Goal: Check status: Check status

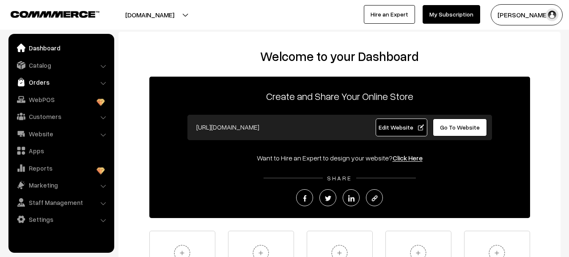
click at [39, 85] on link "Orders" at bounding box center [61, 82] width 101 height 15
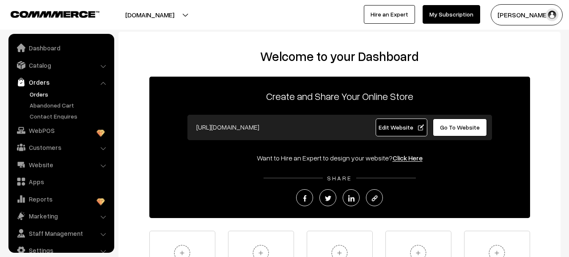
click at [44, 95] on link "Orders" at bounding box center [70, 94] width 84 height 9
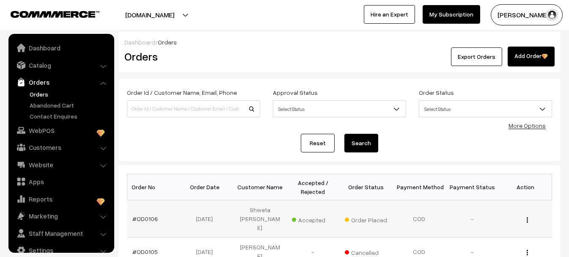
scroll to position [14, 0]
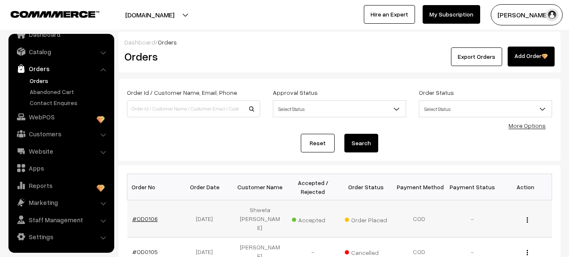
click at [146, 215] on link "#OD0106" at bounding box center [145, 218] width 25 height 7
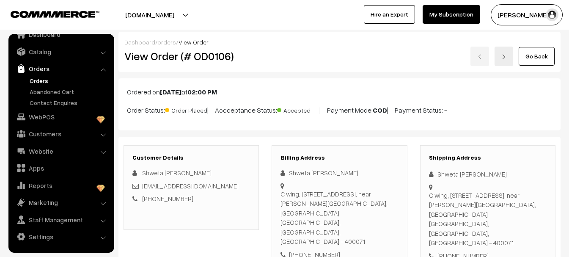
scroll to position [14, 0]
